Goal: Task Accomplishment & Management: Use online tool/utility

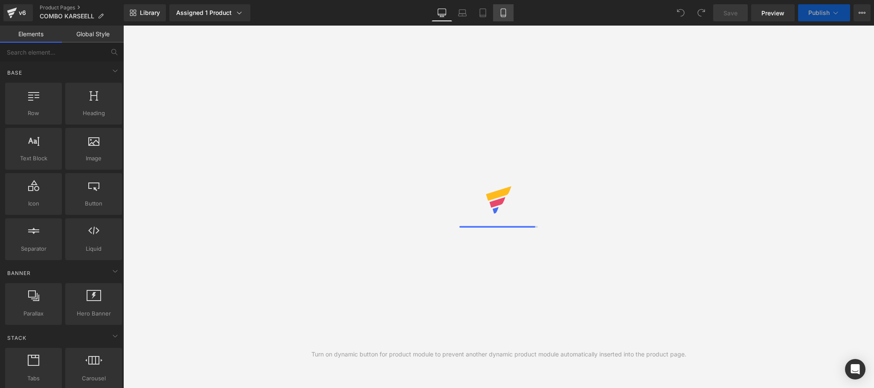
click at [507, 12] on link "Mobile" at bounding box center [503, 12] width 20 height 17
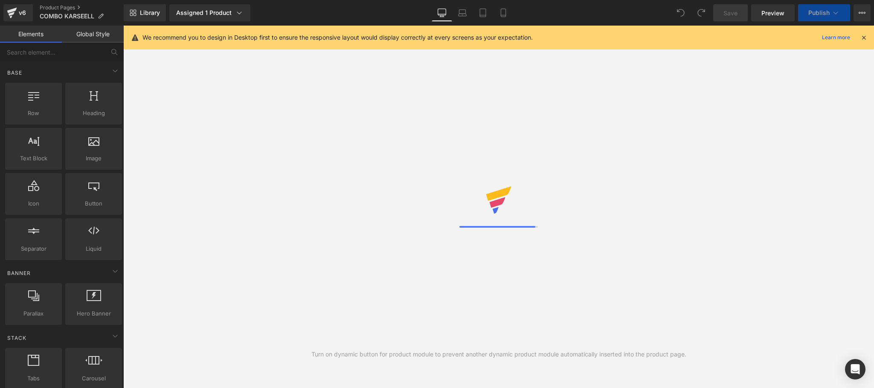
click at [866, 35] on icon at bounding box center [863, 38] width 8 height 8
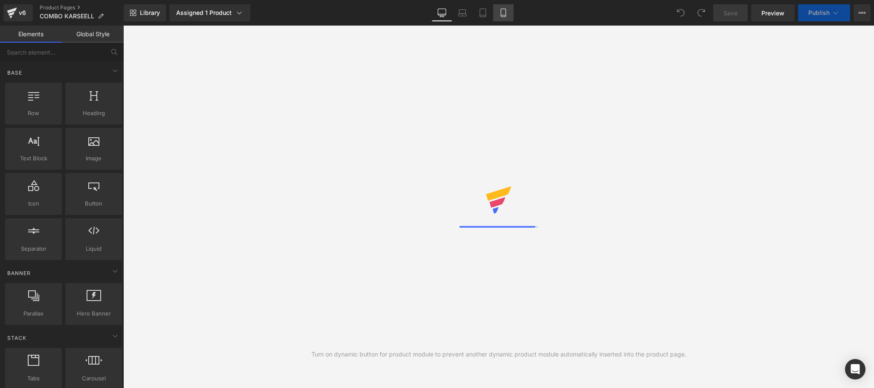
click at [505, 15] on icon at bounding box center [503, 15] width 5 height 0
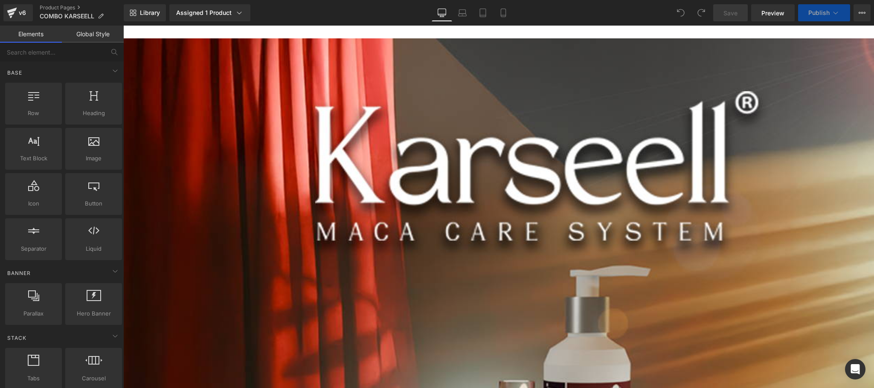
click at [507, 8] on link "Mobile" at bounding box center [503, 12] width 20 height 17
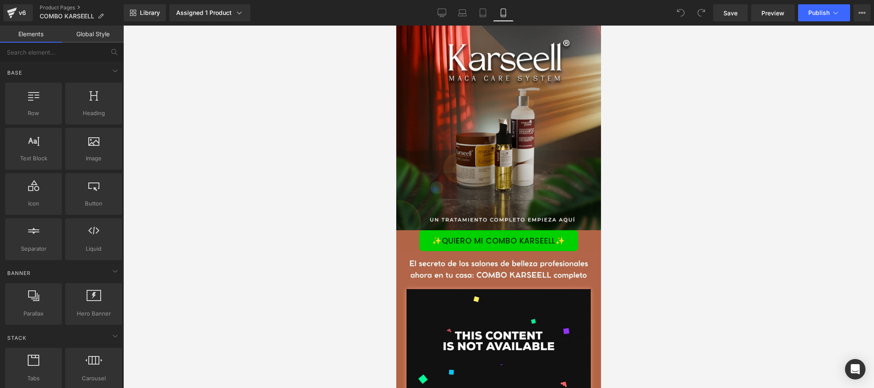
scroll to position [18, 0]
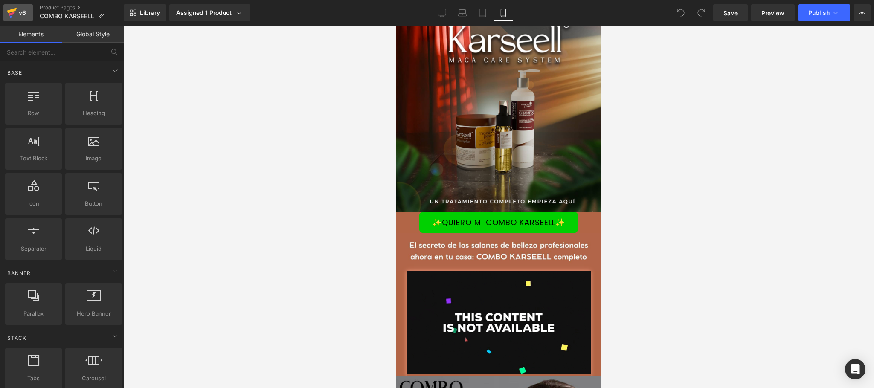
click at [24, 15] on div "v6" at bounding box center [22, 12] width 11 height 11
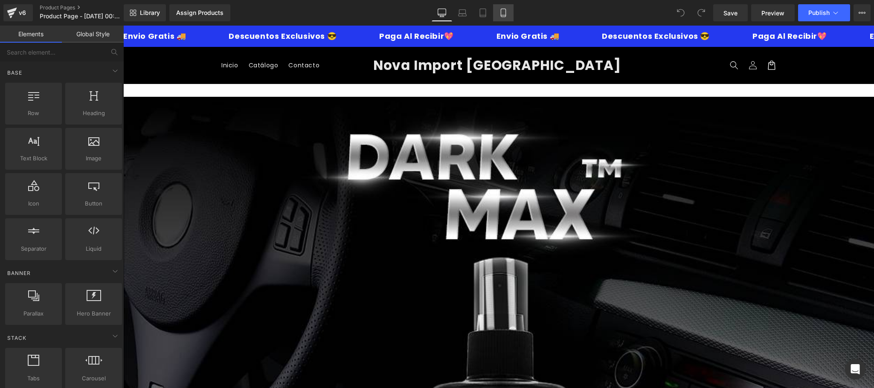
drag, startPoint x: 502, startPoint y: 22, endPoint x: 502, endPoint y: 17, distance: 5.5
click at [502, 21] on div "Library Assign Products Product Preview No product match your search. Please tr…" at bounding box center [499, 13] width 750 height 26
click at [502, 17] on icon at bounding box center [503, 13] width 5 height 8
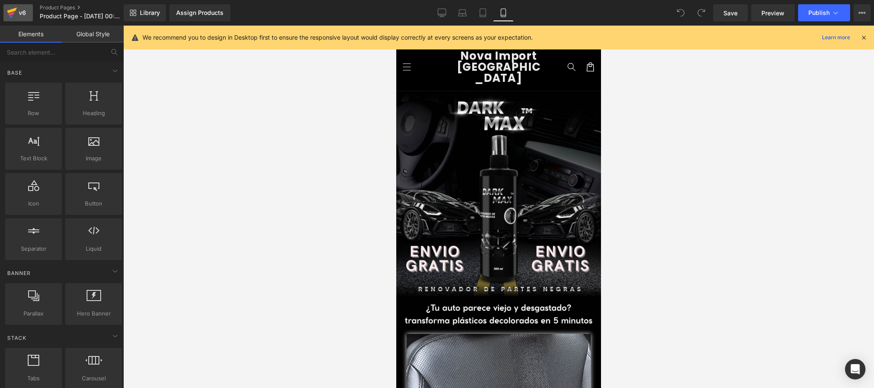
click at [14, 9] on icon at bounding box center [12, 11] width 10 height 6
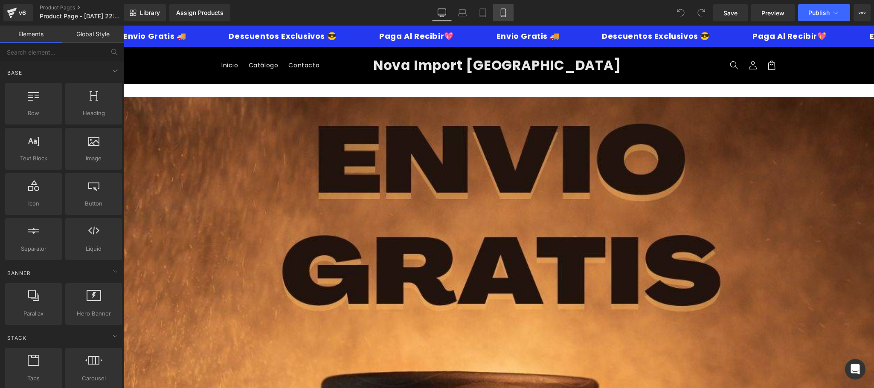
click at [505, 12] on icon at bounding box center [503, 13] width 5 height 8
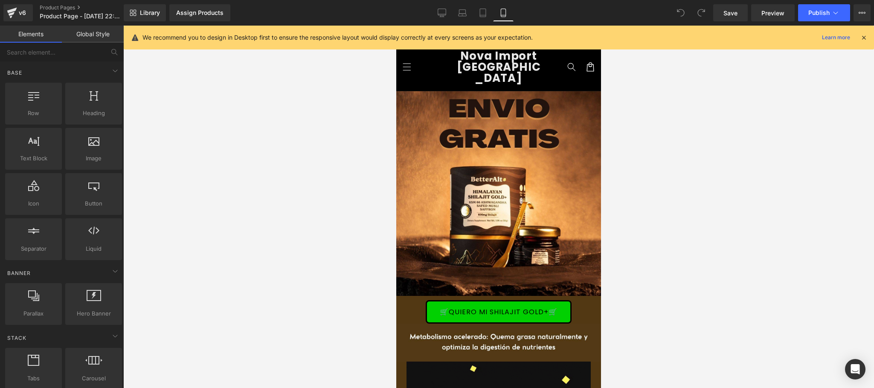
click at [864, 36] on icon at bounding box center [863, 38] width 8 height 8
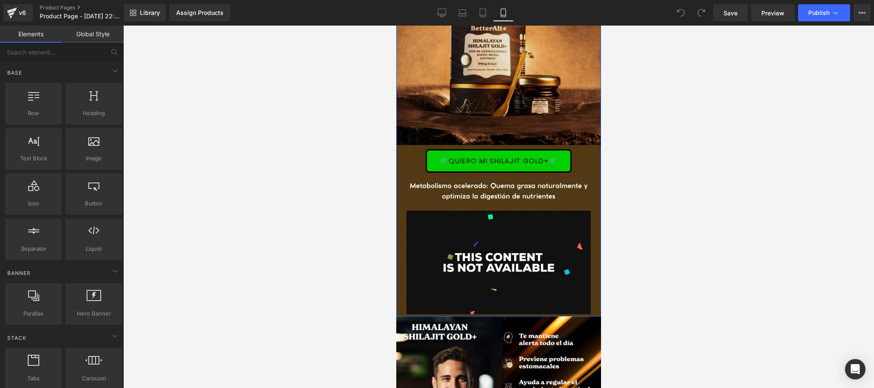
scroll to position [171, 0]
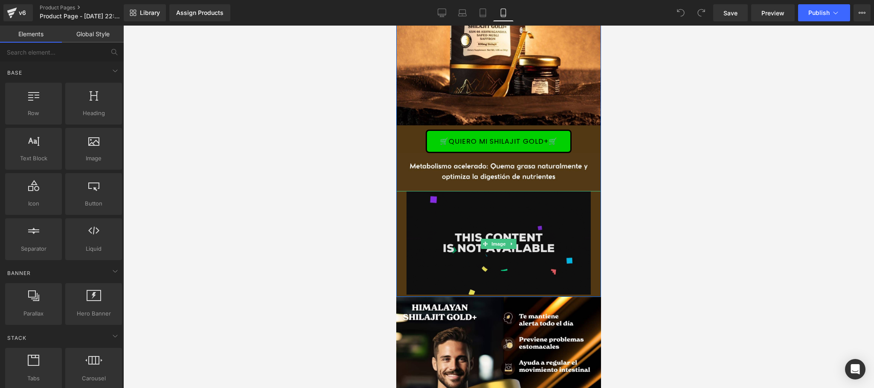
click at [495, 247] on img at bounding box center [498, 244] width 184 height 106
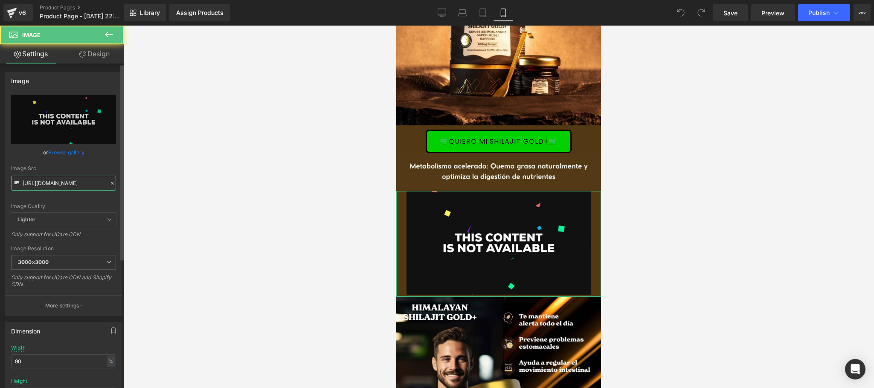
click at [68, 187] on input "[URL][DOMAIN_NAME]" at bounding box center [63, 183] width 105 height 15
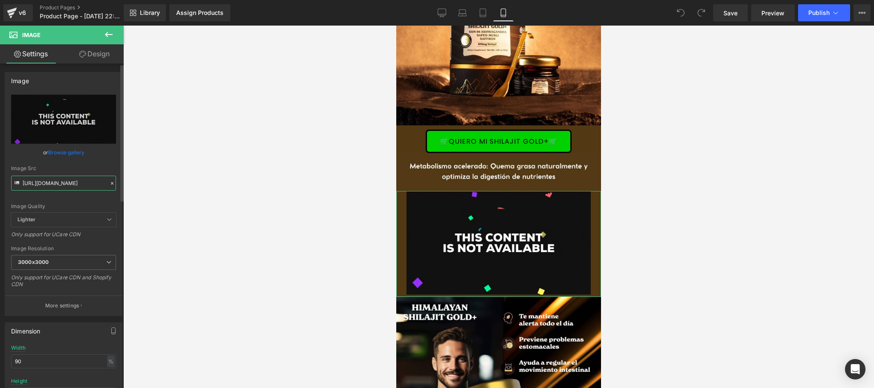
click at [68, 187] on input "[URL][DOMAIN_NAME]" at bounding box center [63, 183] width 105 height 15
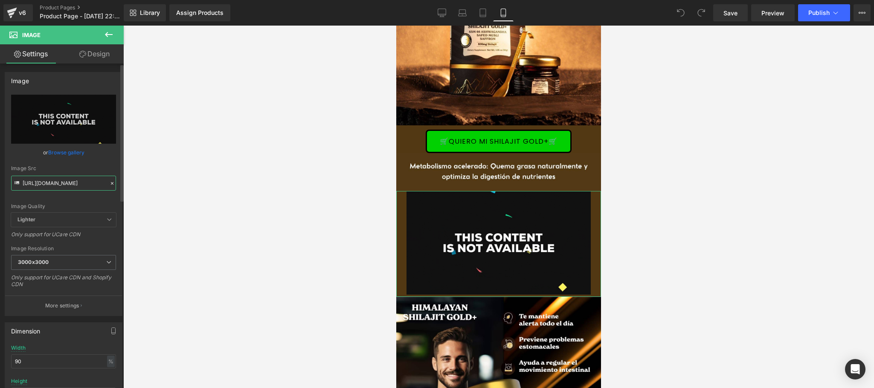
scroll to position [0, 440]
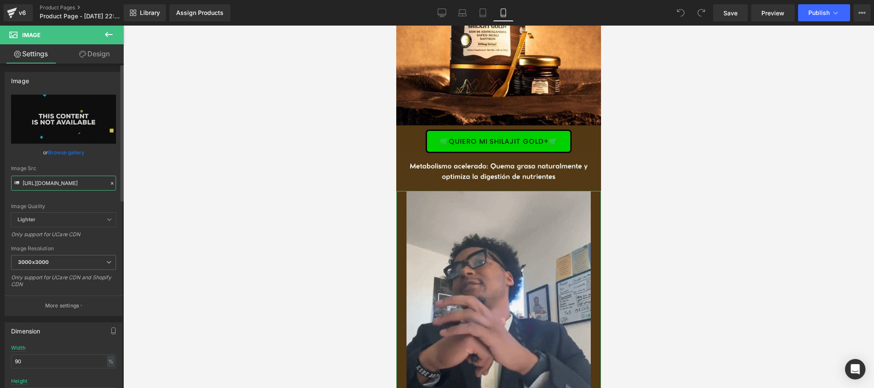
type input "[URL][DOMAIN_NAME]"
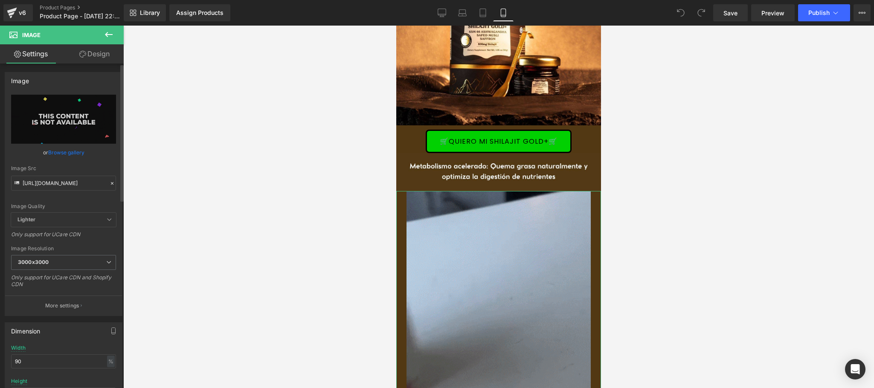
click at [109, 185] on icon at bounding box center [112, 183] width 6 height 6
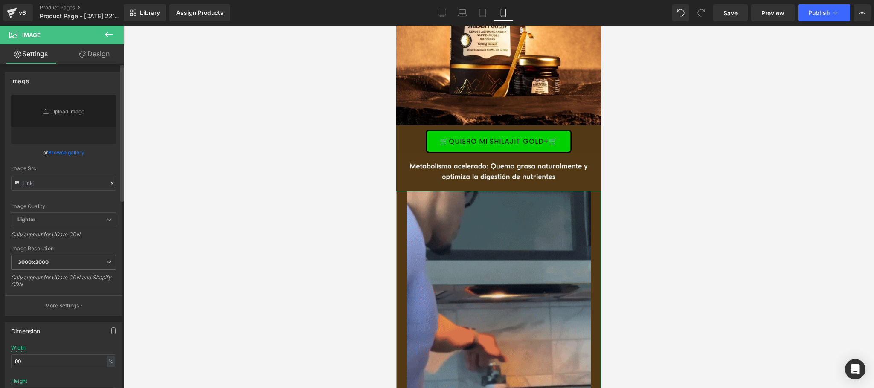
scroll to position [0, 0]
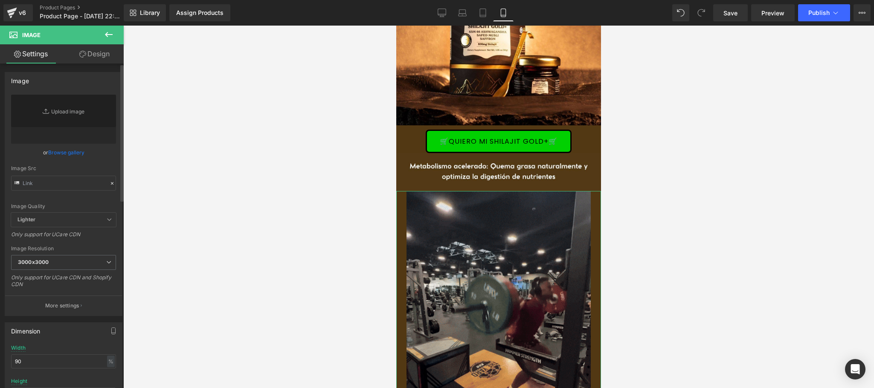
click at [82, 171] on div "Image Src" at bounding box center [63, 168] width 105 height 6
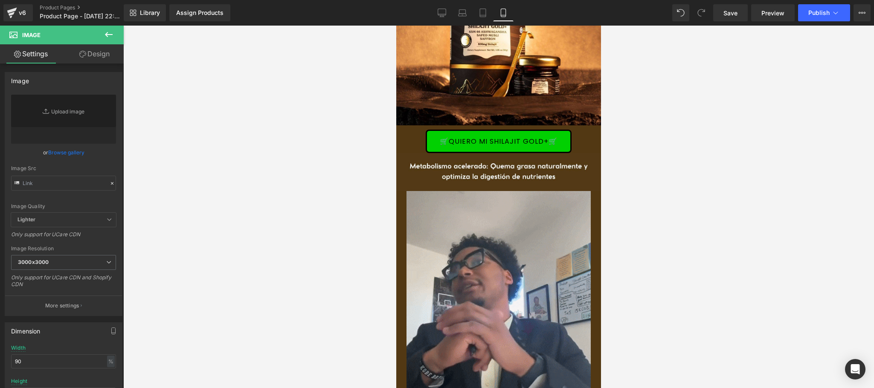
type input "[URL][DOMAIN_NAME]"
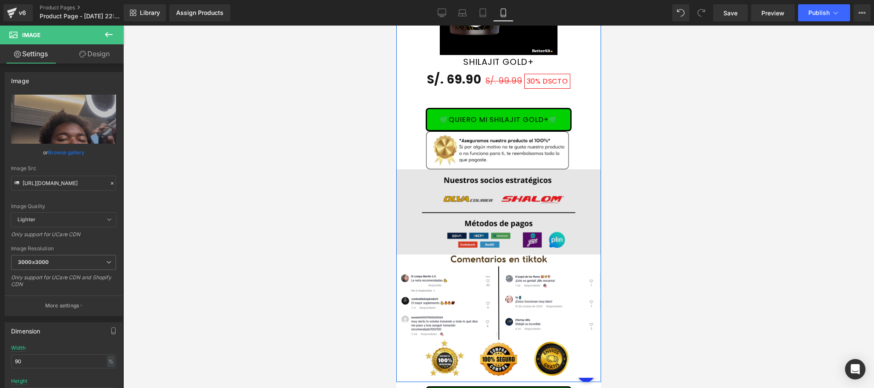
scroll to position [2046, 0]
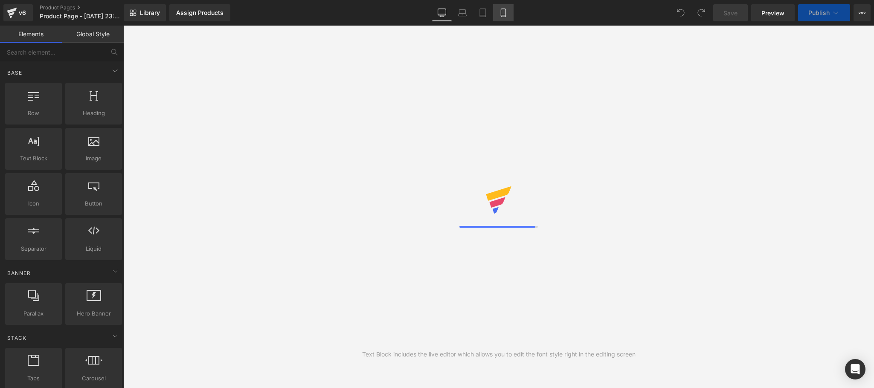
drag, startPoint x: 0, startPoint y: 0, endPoint x: 501, endPoint y: 14, distance: 501.6
click at [501, 14] on icon at bounding box center [503, 13] width 9 height 9
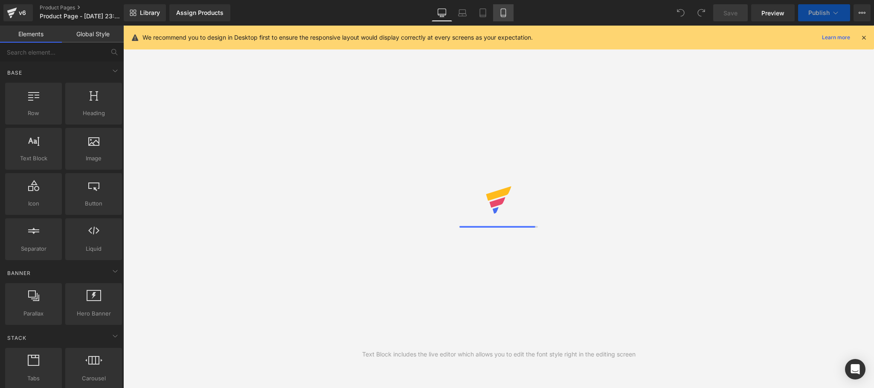
click at [504, 17] on icon at bounding box center [503, 13] width 5 height 8
click at [861, 38] on icon at bounding box center [863, 38] width 8 height 8
